Goal: Information Seeking & Learning: Learn about a topic

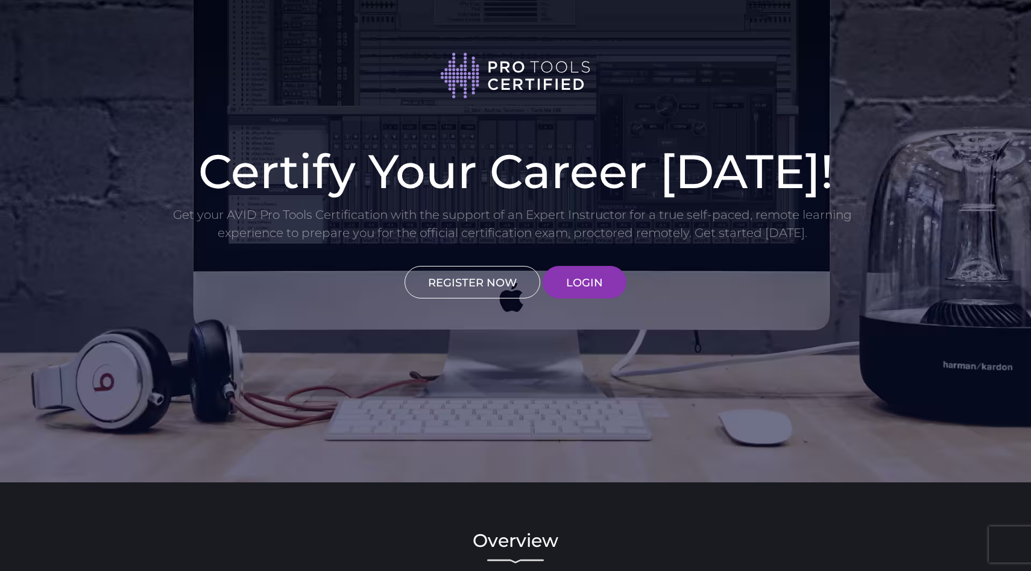
click at [485, 288] on link "REGISTER NOW" at bounding box center [473, 282] width 136 height 33
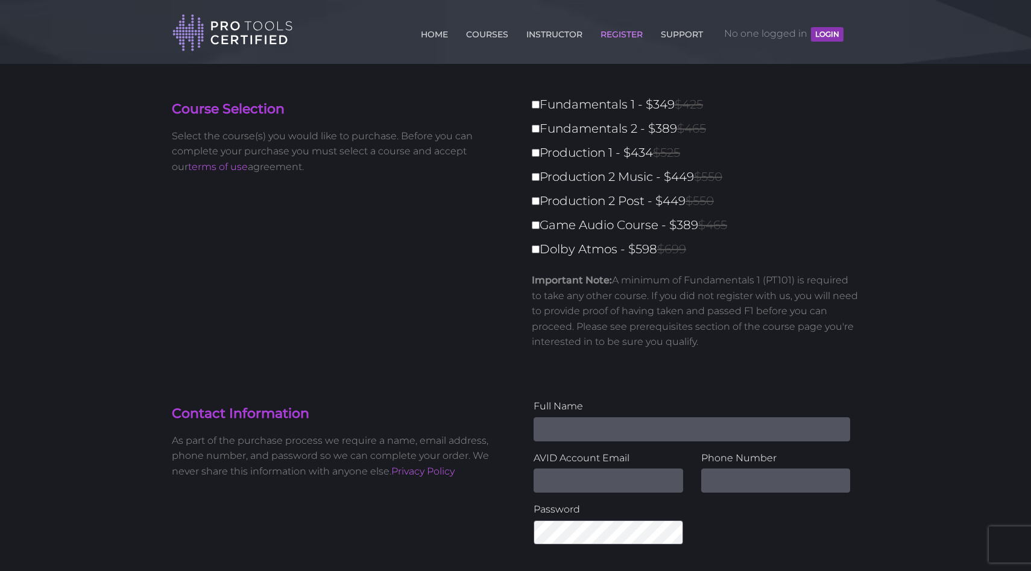
scroll to position [5, 0]
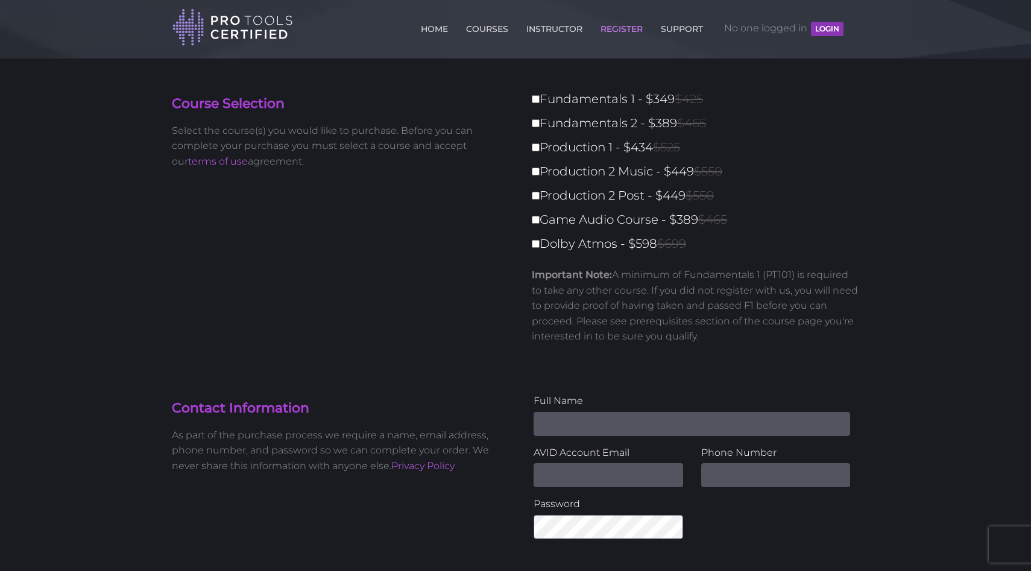
click at [259, 104] on h4 "Course Selection" at bounding box center [339, 104] width 335 height 19
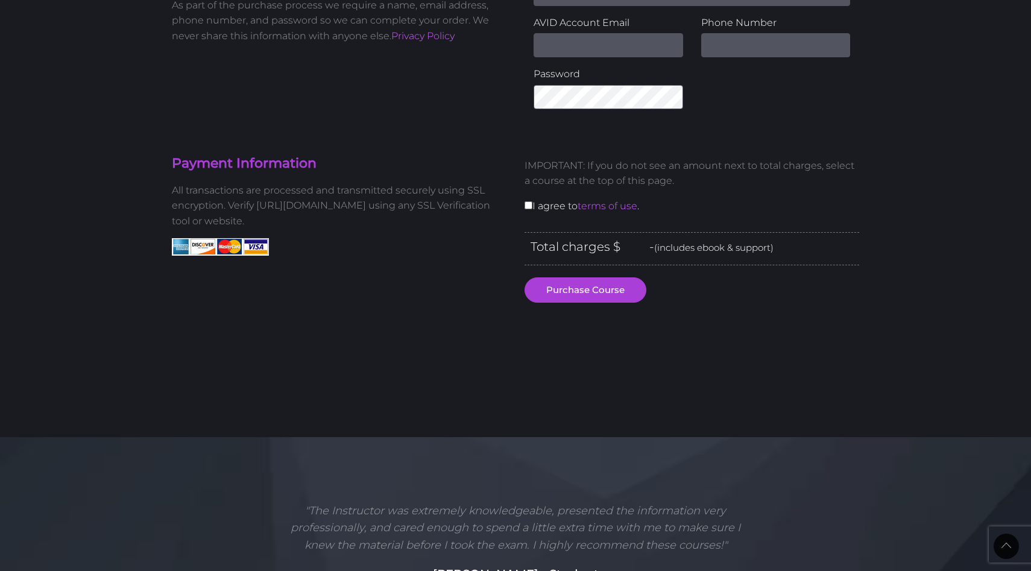
scroll to position [0, 0]
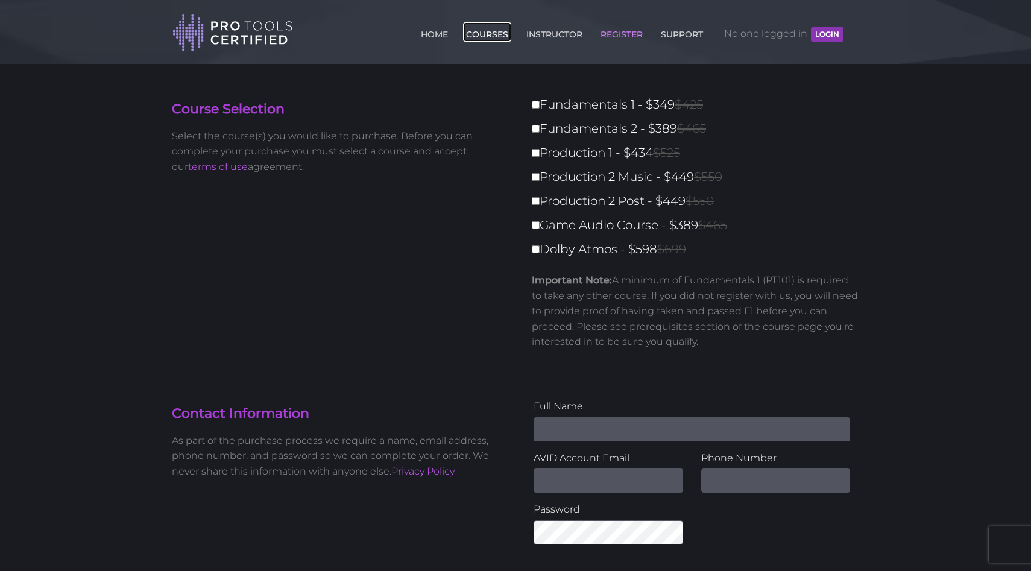
click at [492, 32] on link "COURSES" at bounding box center [487, 31] width 48 height 19
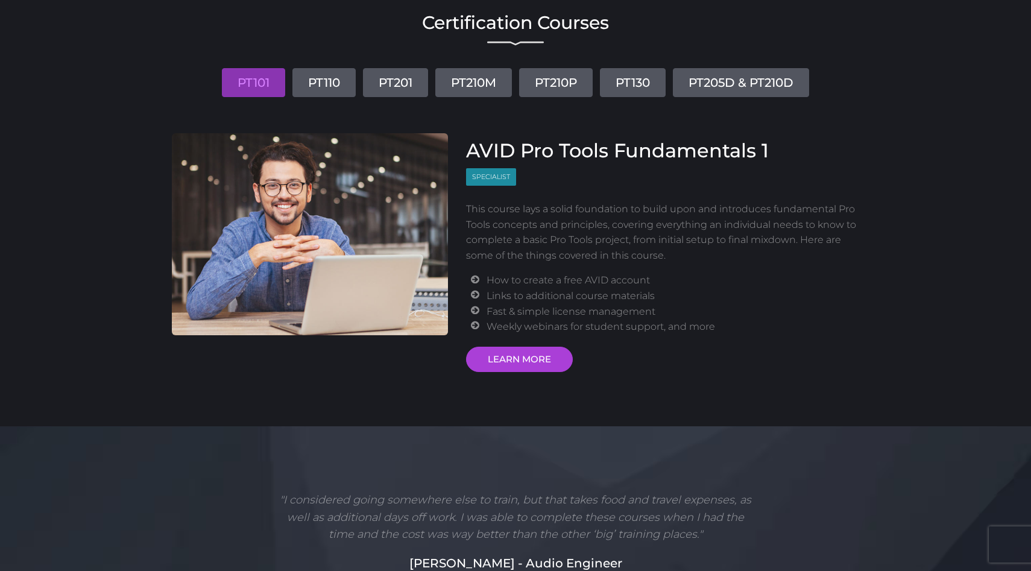
scroll to position [84, 0]
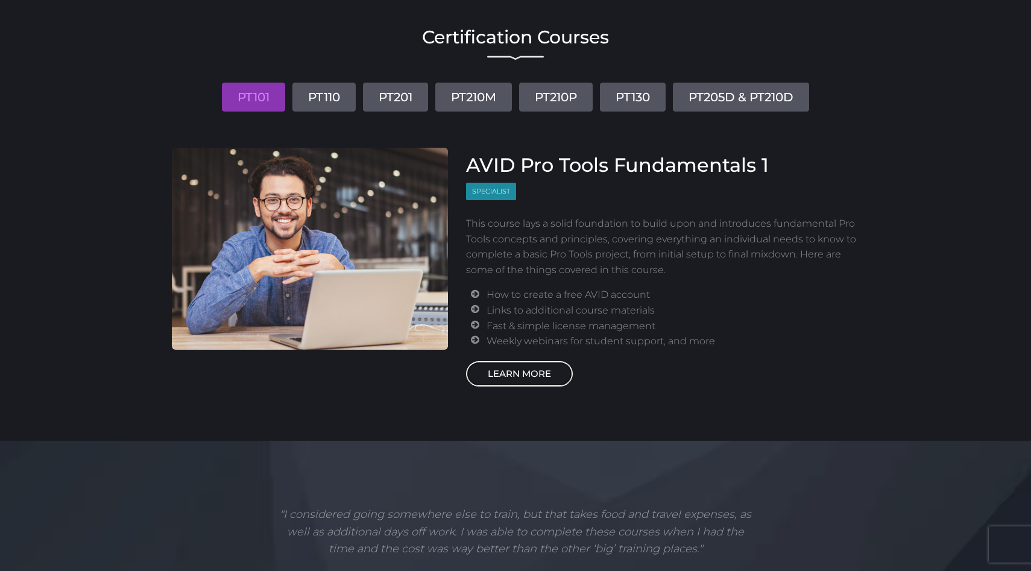
click at [546, 368] on link "LEARN MORE" at bounding box center [519, 373] width 107 height 25
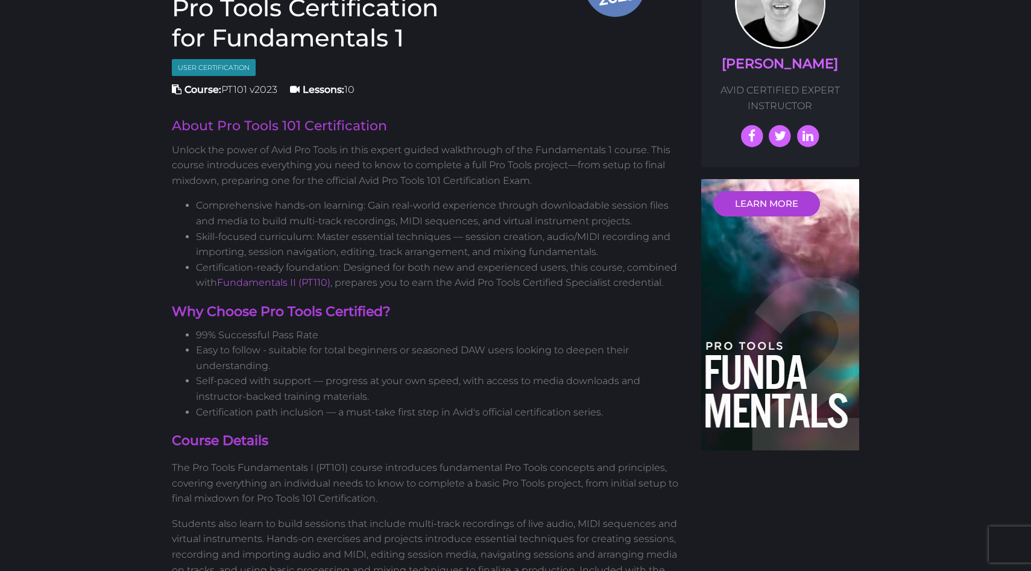
scroll to position [359, 0]
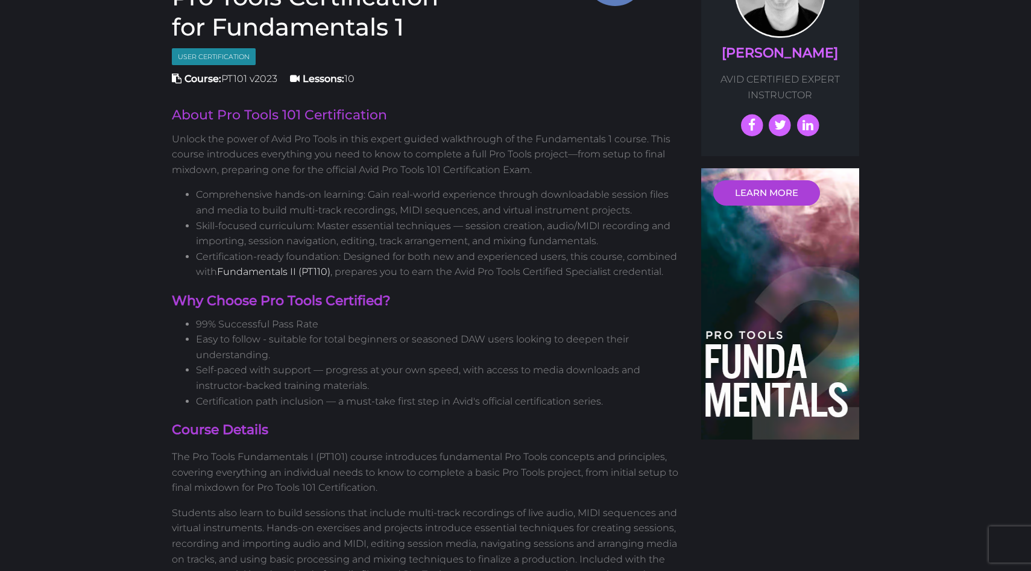
click at [304, 274] on link "Fundamentals II (PT110)" at bounding box center [273, 271] width 113 height 11
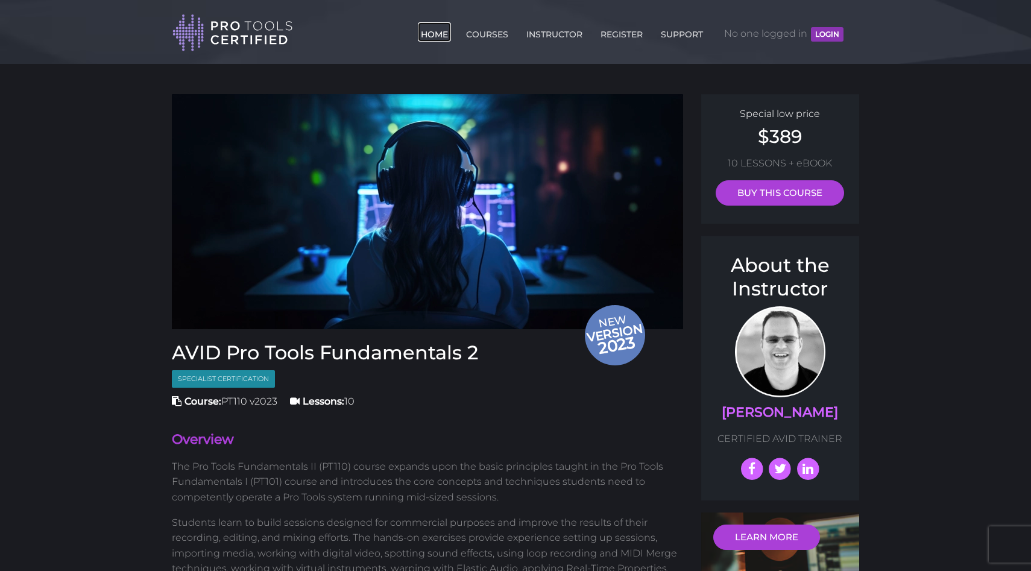
click at [439, 33] on link "HOME" at bounding box center [434, 31] width 33 height 19
